Goal: Consume media (video, audio): Consume media (video, audio)

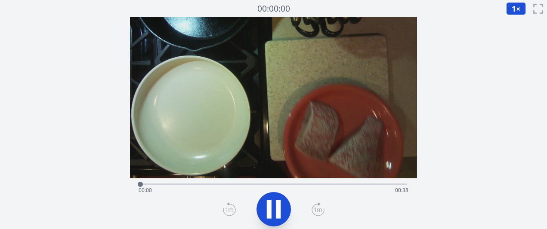
click at [318, 210] on icon at bounding box center [318, 210] width 13 height 14
click at [271, 207] on icon at bounding box center [274, 209] width 24 height 24
click at [271, 207] on icon at bounding box center [274, 210] width 14 height 18
click at [319, 213] on icon at bounding box center [318, 210] width 13 height 14
click at [227, 207] on icon at bounding box center [229, 210] width 13 height 14
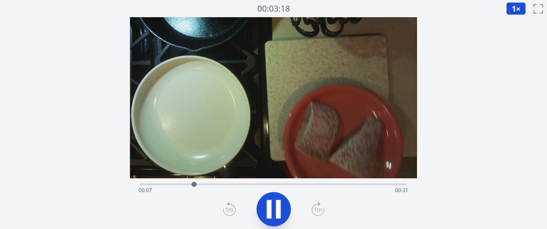
click at [227, 207] on icon at bounding box center [229, 210] width 13 height 14
click at [318, 208] on icon at bounding box center [318, 210] width 13 height 14
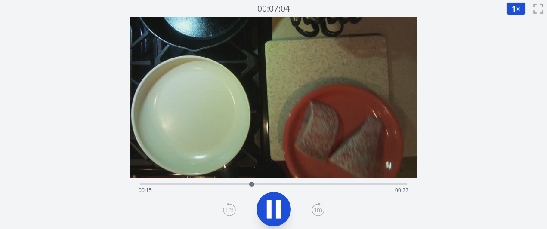
click at [318, 208] on icon at bounding box center [318, 210] width 13 height 14
click at [318, 209] on icon at bounding box center [318, 210] width 8 height 4
click at [234, 184] on div "経過時間: 00:37 残り時間: 00:00" at bounding box center [273, 191] width 269 height 14
click at [267, 210] on icon at bounding box center [274, 210] width 14 height 18
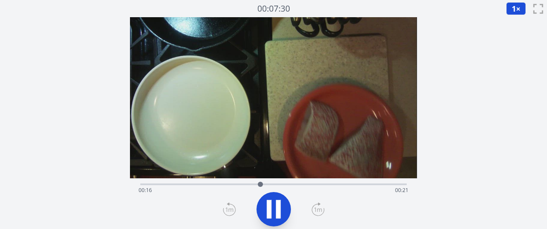
click at [266, 211] on icon at bounding box center [274, 209] width 24 height 24
click at [252, 184] on div "経過時間: 00:17 残り時間: 00:21" at bounding box center [273, 191] width 269 height 14
click at [245, 185] on div "経過時間: 00:15 残り時間: 00:22" at bounding box center [273, 191] width 269 height 14
click at [238, 185] on div "経過時間: 00:14 残り時間: 00:23" at bounding box center [273, 191] width 269 height 14
click at [228, 185] on div "経過時間: 00:13 残り時間: 00:24" at bounding box center [273, 191] width 269 height 14
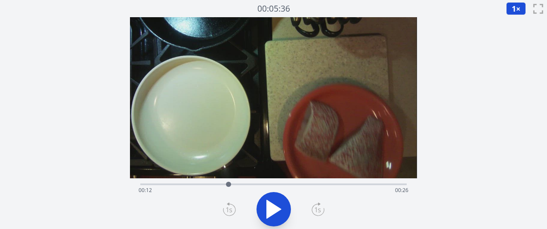
click at [212, 188] on div "経過時間: 00:12 残り時間: 00:26" at bounding box center [273, 191] width 269 height 14
click at [200, 187] on div "経過時間: 00:10 残り時間: 00:28" at bounding box center [273, 191] width 269 height 14
click at [293, 187] on div "経過時間: 00:08 残り時間: 00:30" at bounding box center [273, 191] width 269 height 14
click at [269, 186] on div "経過時間: 00:21 残り時間: 00:17" at bounding box center [273, 191] width 269 height 14
click at [271, 205] on icon at bounding box center [274, 210] width 14 height 18
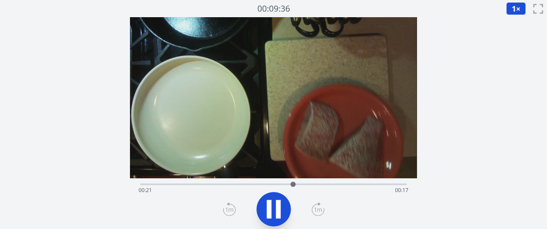
click at [271, 205] on icon at bounding box center [269, 209] width 5 height 19
click at [244, 186] on div "経過時間: 00:21 残り時間: 00:16" at bounding box center [273, 191] width 269 height 14
click at [217, 186] on div "経過時間: 00:14 残り時間: 00:23" at bounding box center [273, 191] width 269 height 14
click at [210, 185] on div at bounding box center [216, 184] width 13 height 13
click at [195, 184] on div "経過時間: 00:09 残り時間: 00:28" at bounding box center [273, 191] width 269 height 14
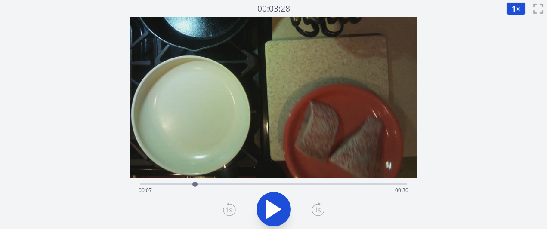
click at [182, 182] on div "経過時間: 00:07 残り時間: 00:30" at bounding box center [273, 184] width 266 height 10
click at [172, 182] on div "経過時間: 00:05 残り時間: 00:32" at bounding box center [273, 184] width 266 height 10
click at [265, 211] on icon at bounding box center [274, 209] width 24 height 24
click at [265, 212] on icon at bounding box center [274, 209] width 24 height 24
click at [212, 186] on div "経過時間: 00:05 残り時間: 00:32" at bounding box center [273, 191] width 269 height 14
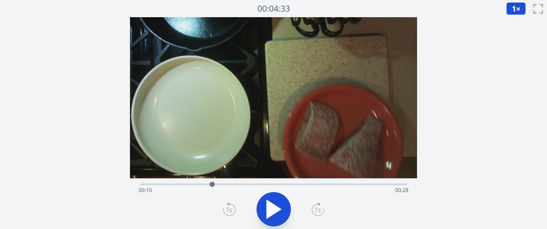
click at [275, 208] on icon at bounding box center [274, 210] width 14 height 18
click at [300, 185] on div "経過時間: 00:15 残り時間: 00:23" at bounding box center [273, 191] width 269 height 14
click at [294, 185] on div "経過時間: 00:23 残り時間: 00:15" at bounding box center [273, 191] width 269 height 14
click at [294, 185] on div at bounding box center [297, 184] width 13 height 13
click at [294, 185] on div at bounding box center [296, 184] width 5 height 5
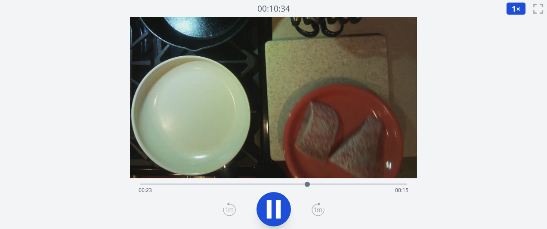
click at [287, 185] on div "経過時間: 00:23 残り時間: 00:15" at bounding box center [273, 191] width 269 height 14
click at [270, 209] on icon at bounding box center [269, 209] width 5 height 19
click at [281, 185] on div "経過時間: 00:25 残り時間: 00:13" at bounding box center [273, 191] width 269 height 14
click at [277, 205] on icon at bounding box center [274, 209] width 24 height 24
click at [277, 205] on icon at bounding box center [278, 209] width 5 height 19
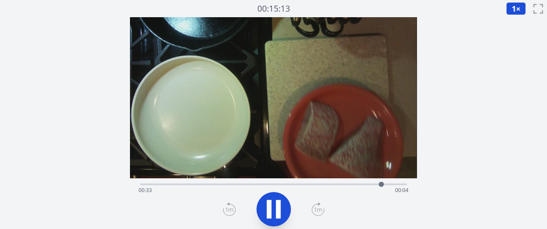
click at [269, 207] on icon at bounding box center [269, 209] width 5 height 19
click at [258, 185] on div "経過時間: 00:34 残り時間: 00:04" at bounding box center [273, 191] width 269 height 14
click at [245, 184] on div "経過時間: 00:16 残り時間: 00:21" at bounding box center [273, 191] width 269 height 14
click at [236, 184] on div "経過時間: 00:14 残り時間: 00:23" at bounding box center [273, 191] width 269 height 14
click at [215, 181] on div "経過時間: 00:13 残り時間: 00:25" at bounding box center [273, 184] width 266 height 10
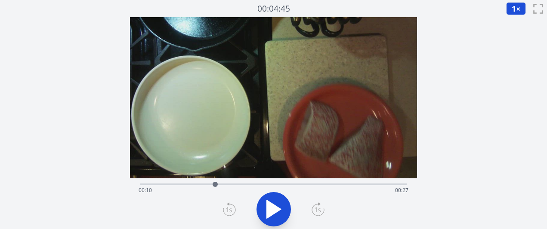
click at [146, 186] on div "経過時間: 00:10 残り時間: 00:27" at bounding box center [273, 191] width 269 height 14
click at [161, 188] on div "経過時間: 00:00 残り時間: 00:37" at bounding box center [273, 191] width 269 height 14
click at [176, 188] on div "経過時間: 00:02 残り時間: 00:35" at bounding box center [273, 191] width 269 height 14
click at [193, 189] on div "経過時間: 00:05 残り時間: 00:33" at bounding box center [273, 191] width 269 height 14
click at [185, 184] on div "経過時間: 00:07 残り時間: 00:31" at bounding box center [273, 191] width 269 height 14
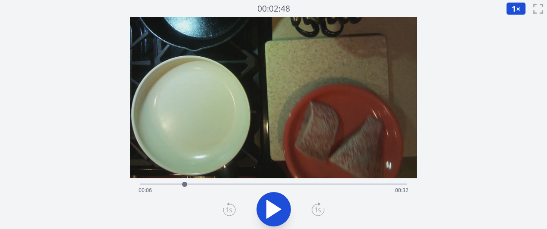
click at [181, 184] on div at bounding box center [184, 184] width 13 height 13
click at [167, 181] on div "経過時間: 00:05 残り時間: 00:32" at bounding box center [273, 184] width 266 height 10
click at [263, 180] on div "経過時間: 00:03 残り時間: 00:34" at bounding box center [273, 184] width 266 height 10
click at [289, 181] on div "経過時間: 00:17 残り時間: 00:21" at bounding box center [273, 184] width 266 height 10
click at [247, 185] on div "経過時間: 00:20 残り時間: 00:17" at bounding box center [273, 191] width 269 height 14
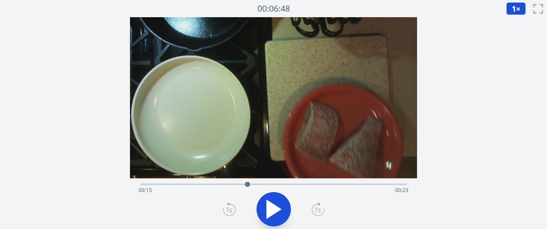
click at [225, 190] on div "経過時間: 00:15 残り時間: 00:23" at bounding box center [273, 191] width 269 height 14
click at [203, 184] on div "経過時間: 00:11 残り時間: 00:26" at bounding box center [273, 191] width 269 height 14
click at [185, 187] on div "経過時間: 00:08 残り時間: 00:29" at bounding box center [273, 191] width 269 height 14
click at [170, 182] on div "経過時間: 00:06 残り時間: 00:32" at bounding box center [273, 184] width 266 height 10
click at [179, 182] on div "経過時間: 00:04 残り時間: 00:34" at bounding box center [273, 184] width 266 height 10
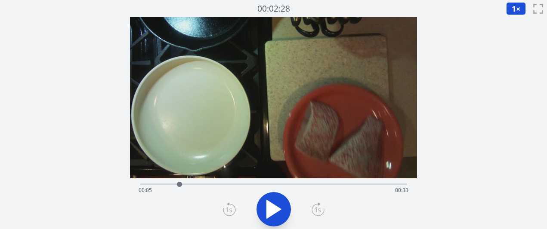
click at [197, 184] on div "経過時間: 00:05 残り時間: 00:33" at bounding box center [273, 191] width 269 height 14
click at [178, 185] on div "経過時間: 00:07 残り時間: 00:30" at bounding box center [273, 191] width 269 height 14
click at [163, 183] on div "経過時間: 00:05 残り時間: 00:33" at bounding box center [273, 184] width 266 height 10
click at [274, 221] on icon at bounding box center [274, 209] width 24 height 24
click at [274, 215] on icon at bounding box center [274, 209] width 24 height 24
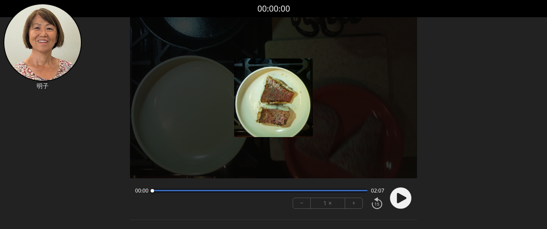
click at [356, 203] on button "+" at bounding box center [353, 203] width 17 height 10
click at [395, 204] on circle at bounding box center [401, 199] width 22 height 22
